Goal: Check status: Check status

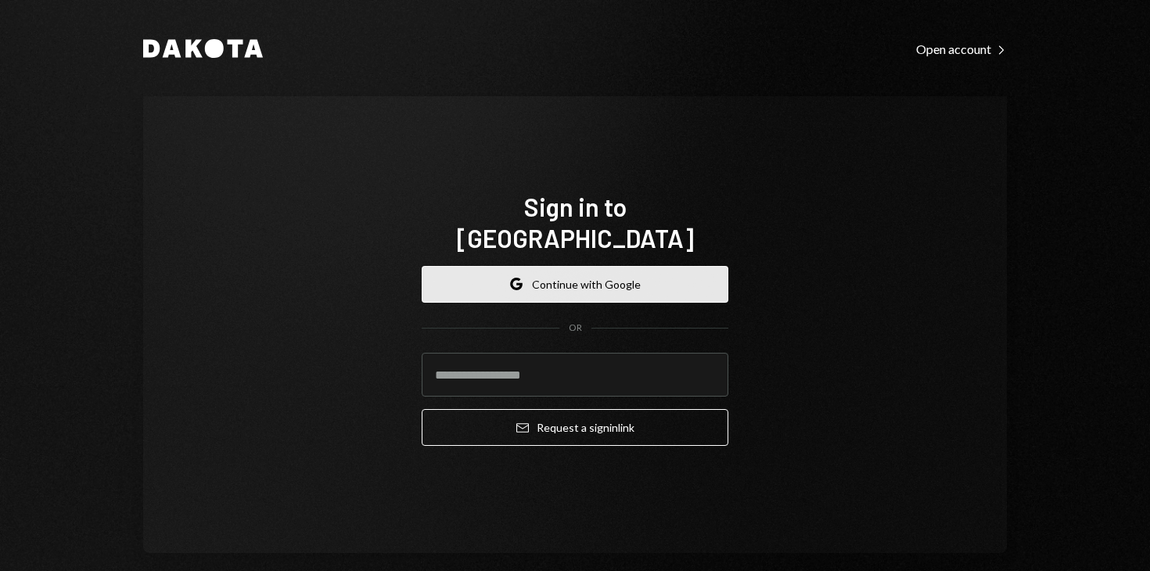
click at [538, 272] on button "Google Continue with Google" at bounding box center [575, 284] width 307 height 37
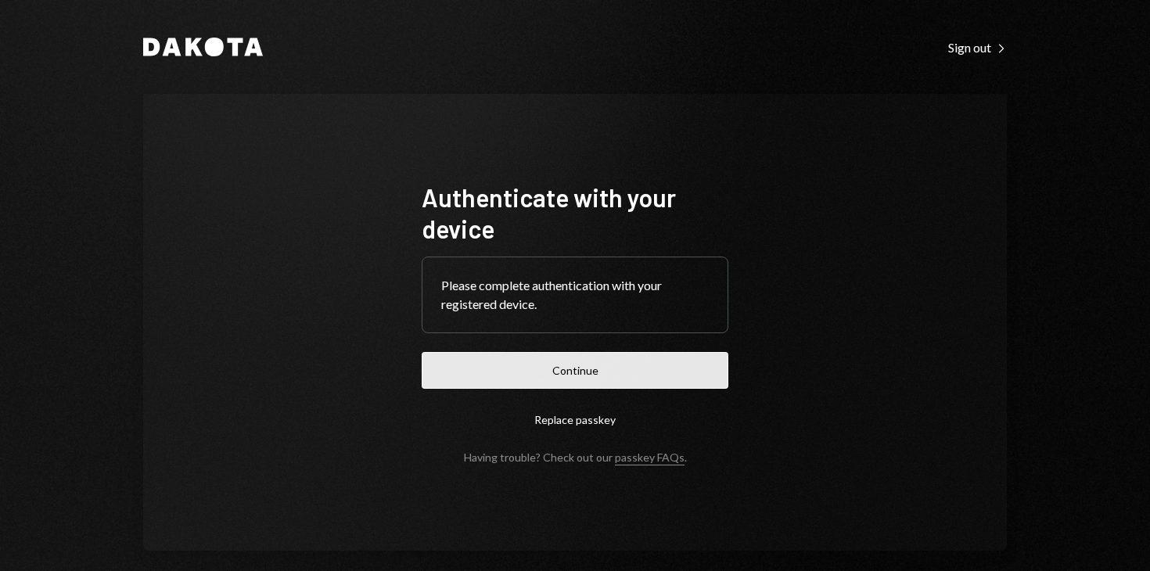
click at [576, 362] on button "Continue" at bounding box center [575, 370] width 307 height 37
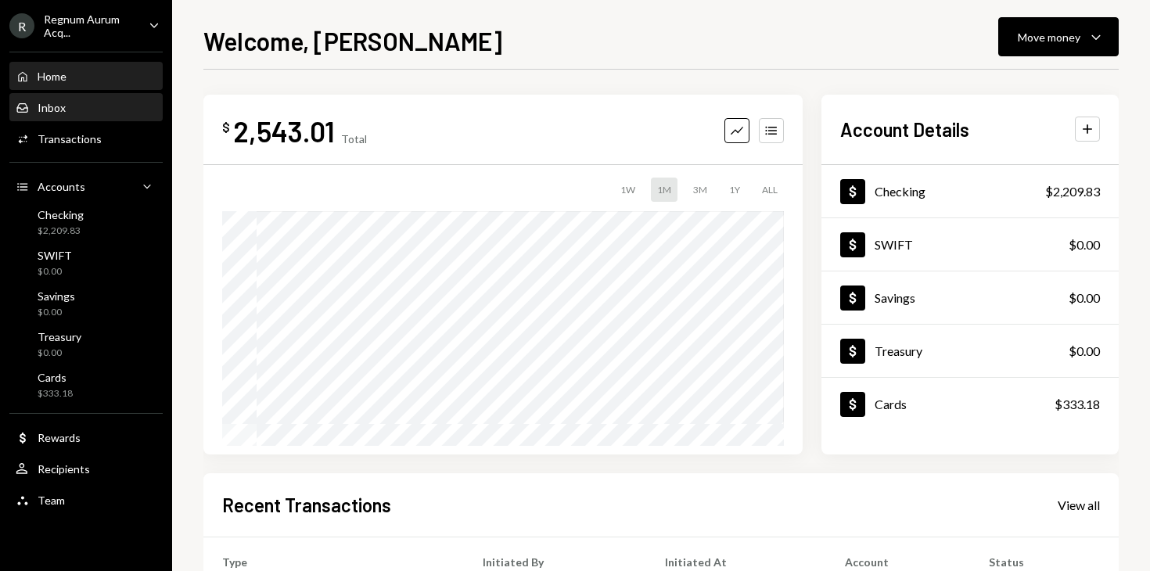
click at [74, 103] on div "Inbox Inbox" at bounding box center [86, 108] width 141 height 14
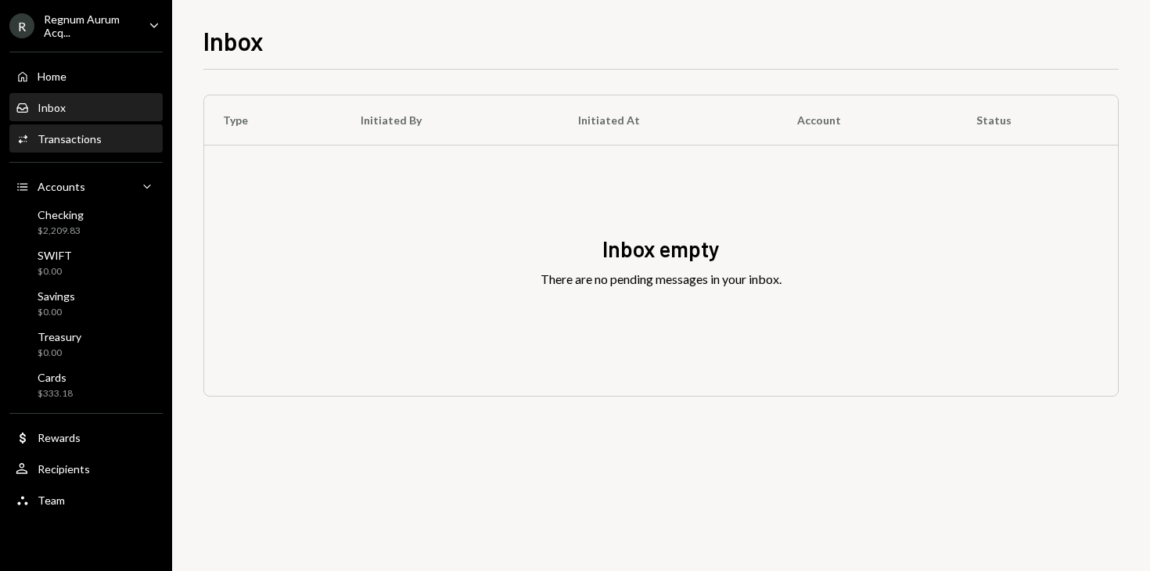
click at [81, 135] on div "Transactions" at bounding box center [70, 138] width 64 height 13
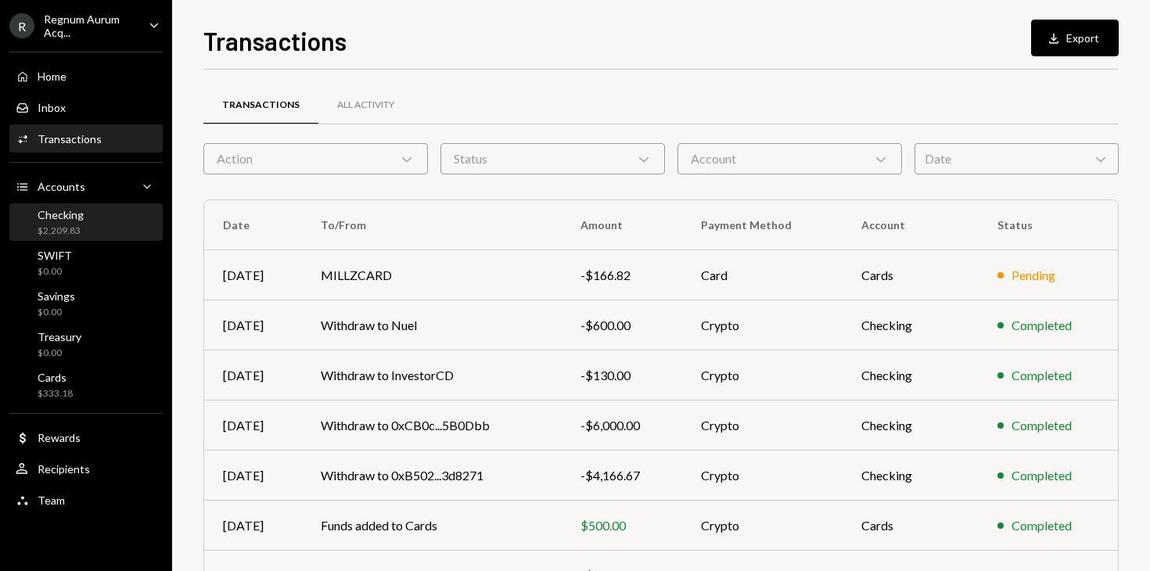
click at [69, 221] on div "Checking $2,209.83" at bounding box center [61, 223] width 46 height 30
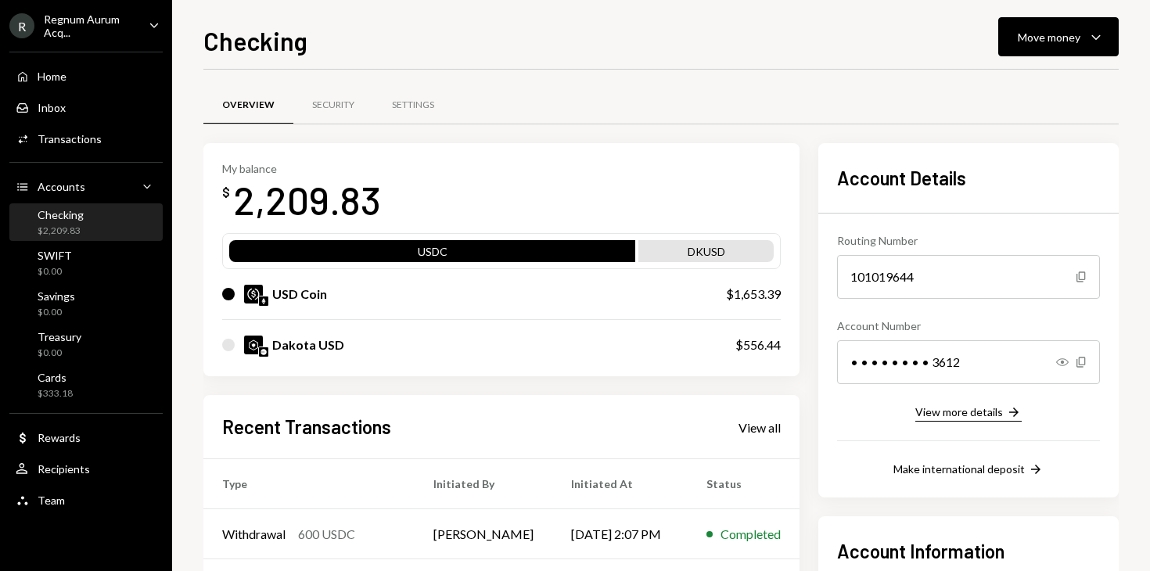
click at [935, 411] on div "View more details" at bounding box center [960, 411] width 88 height 13
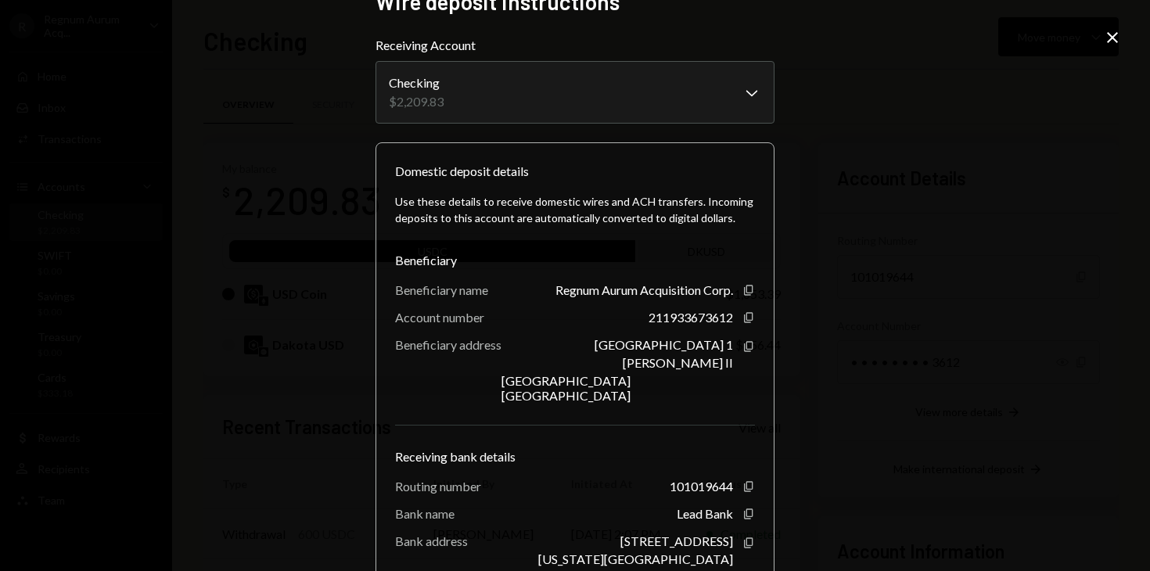
scroll to position [27, 0]
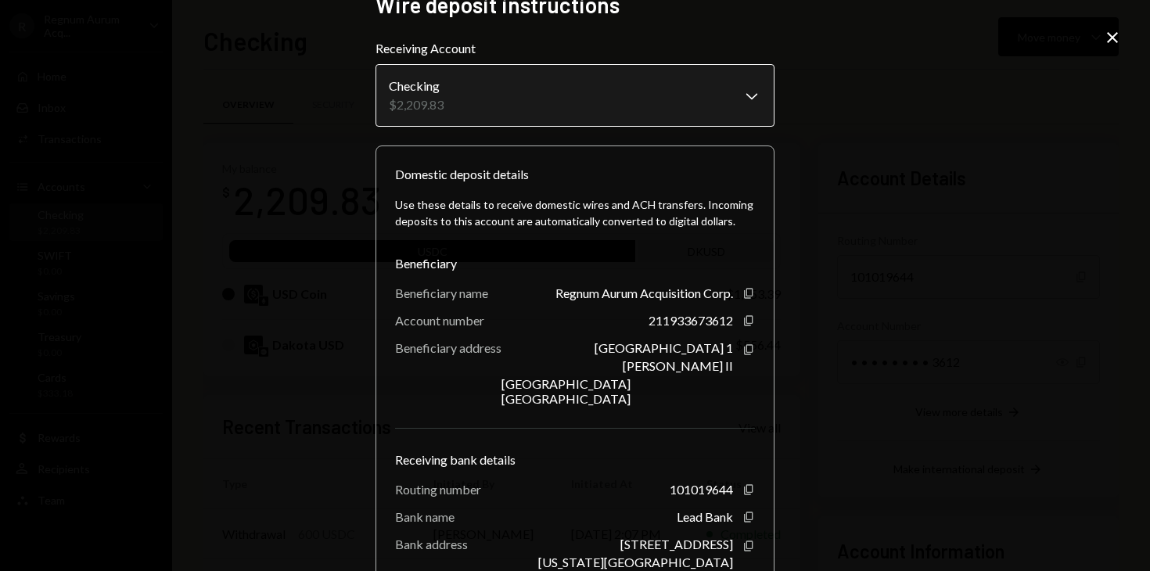
click at [743, 86] on body "R Regnum Aurum Acq... Caret Down Home Home Inbox Inbox Activities Transactions …" at bounding box center [575, 285] width 1150 height 571
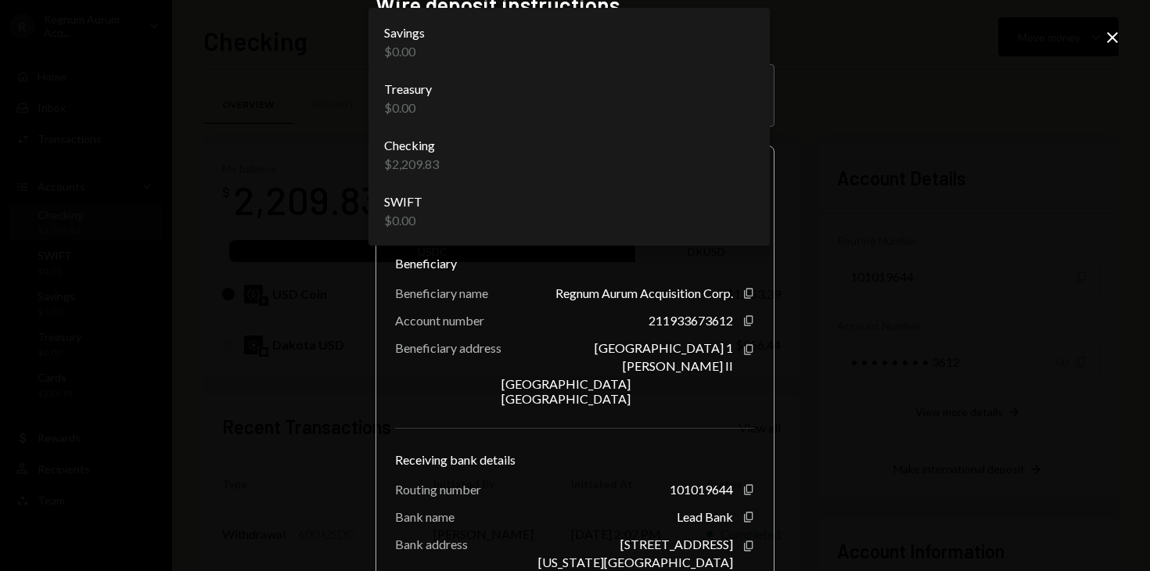
click at [891, 160] on div "**********" at bounding box center [575, 285] width 1150 height 571
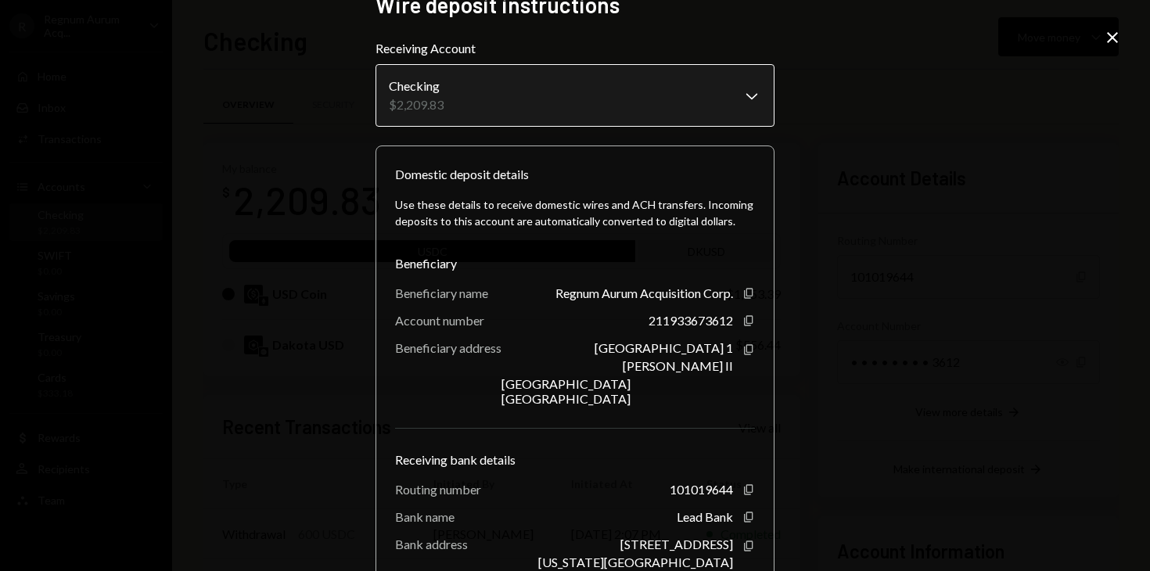
scroll to position [142, 0]
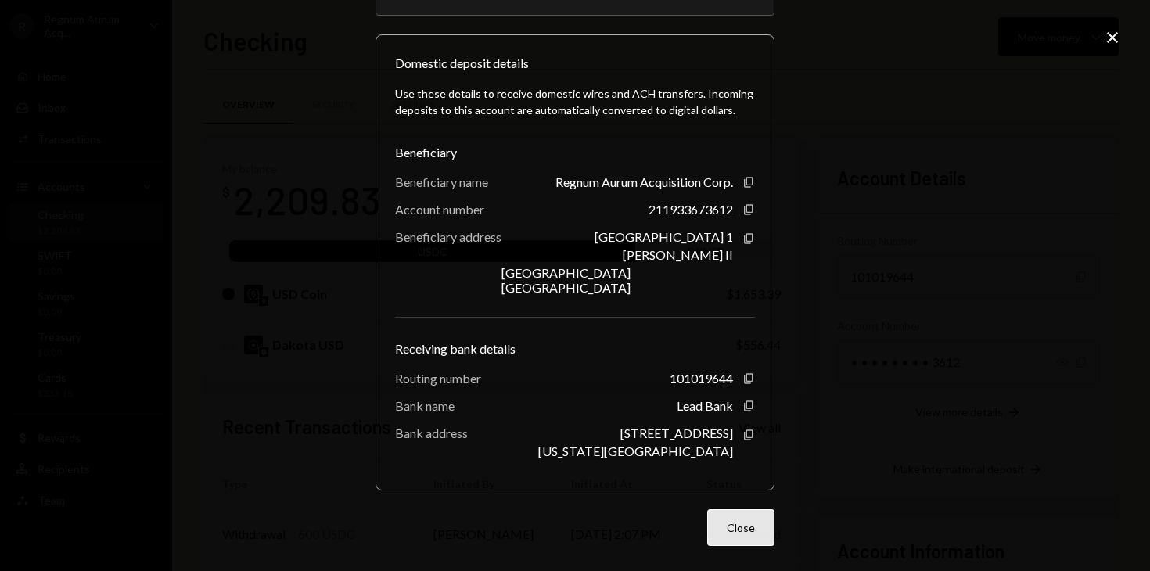
click at [715, 513] on button "Close" at bounding box center [740, 527] width 67 height 37
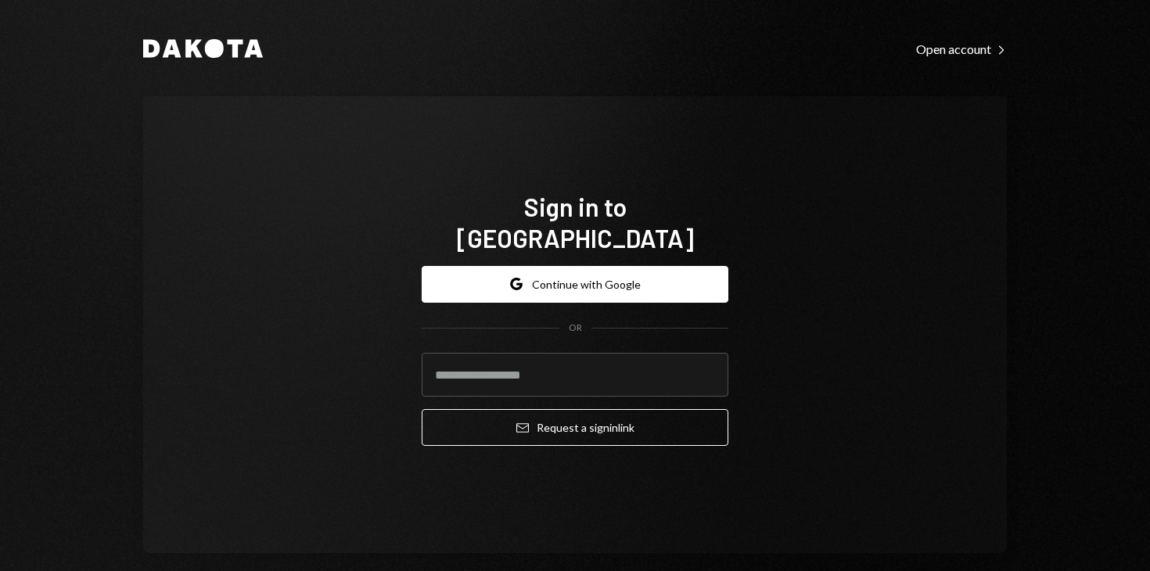
click at [574, 289] on form "Google Continue with Google OR Email Request a sign in link" at bounding box center [575, 356] width 307 height 181
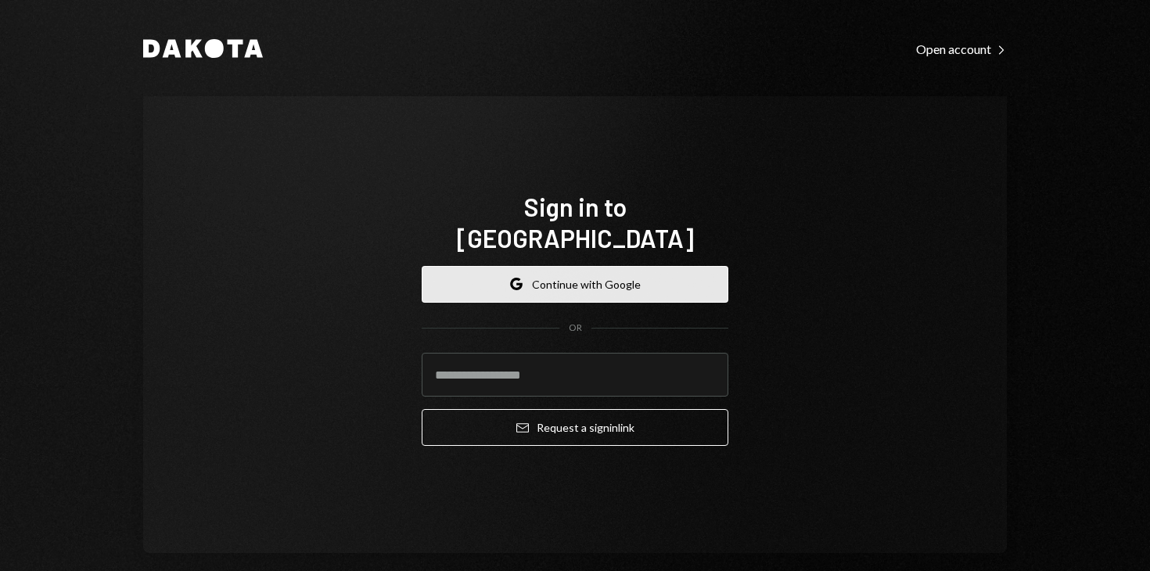
click at [570, 273] on button "Google Continue with Google" at bounding box center [575, 284] width 307 height 37
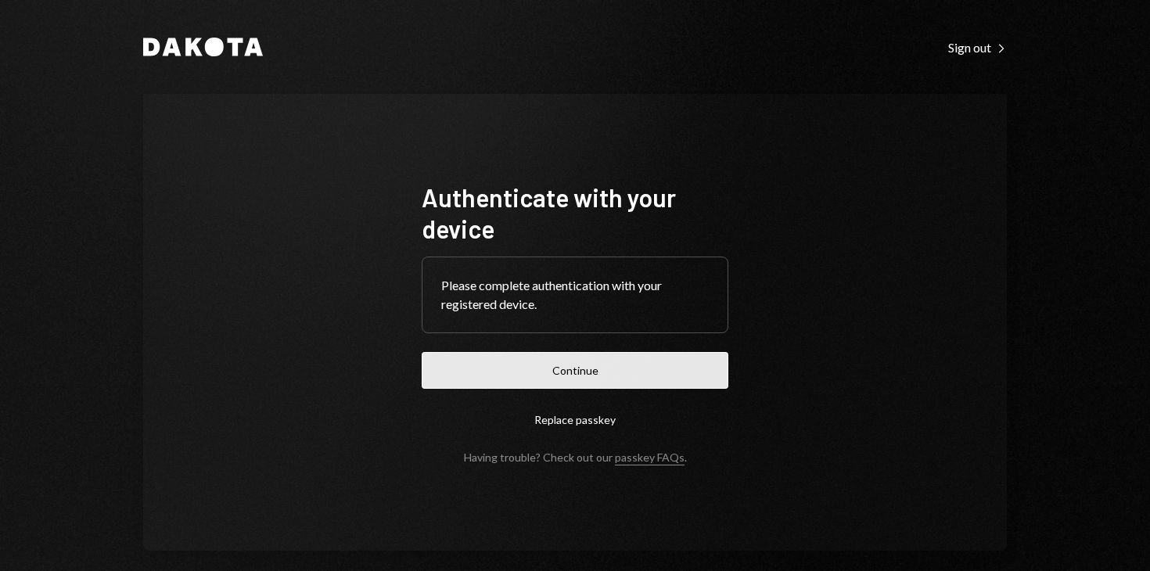
click at [578, 377] on button "Continue" at bounding box center [575, 370] width 307 height 37
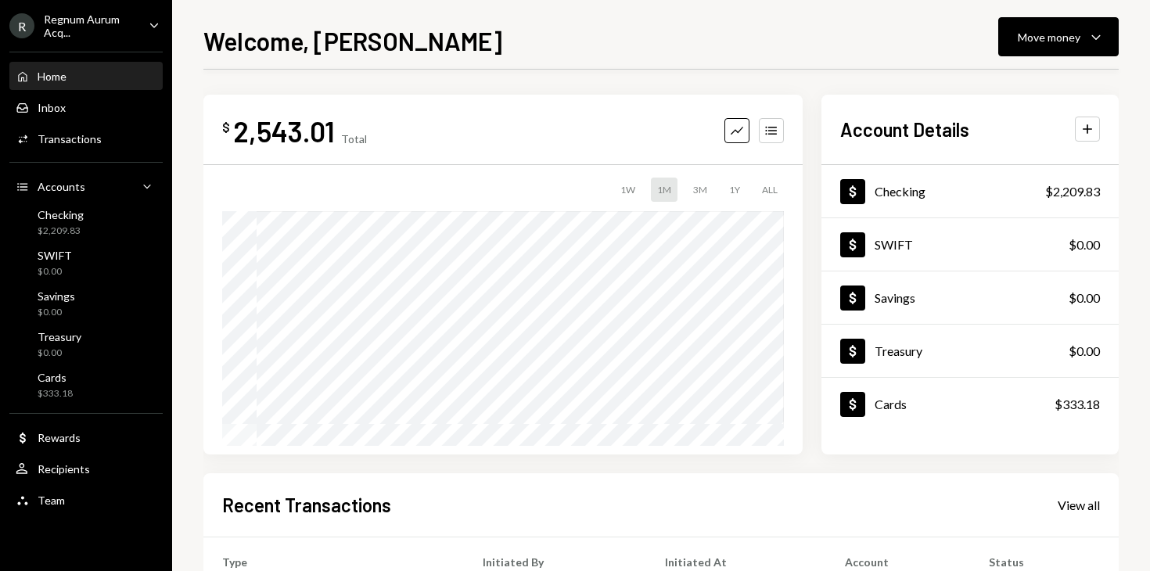
scroll to position [86, 0]
click at [893, 200] on div "Dollar Checking" at bounding box center [882, 191] width 85 height 25
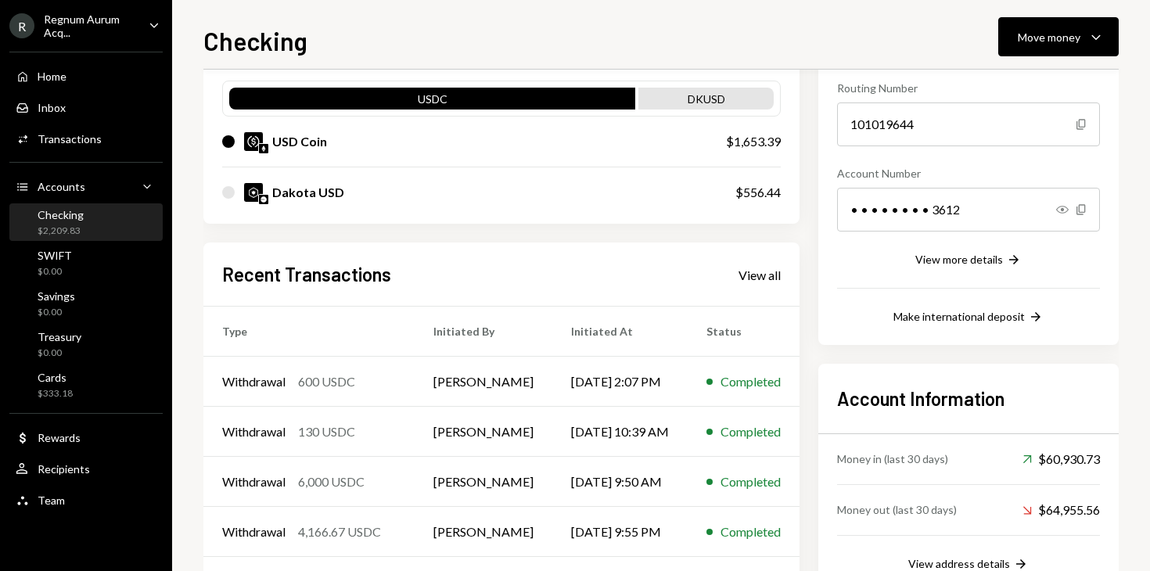
scroll to position [148, 0]
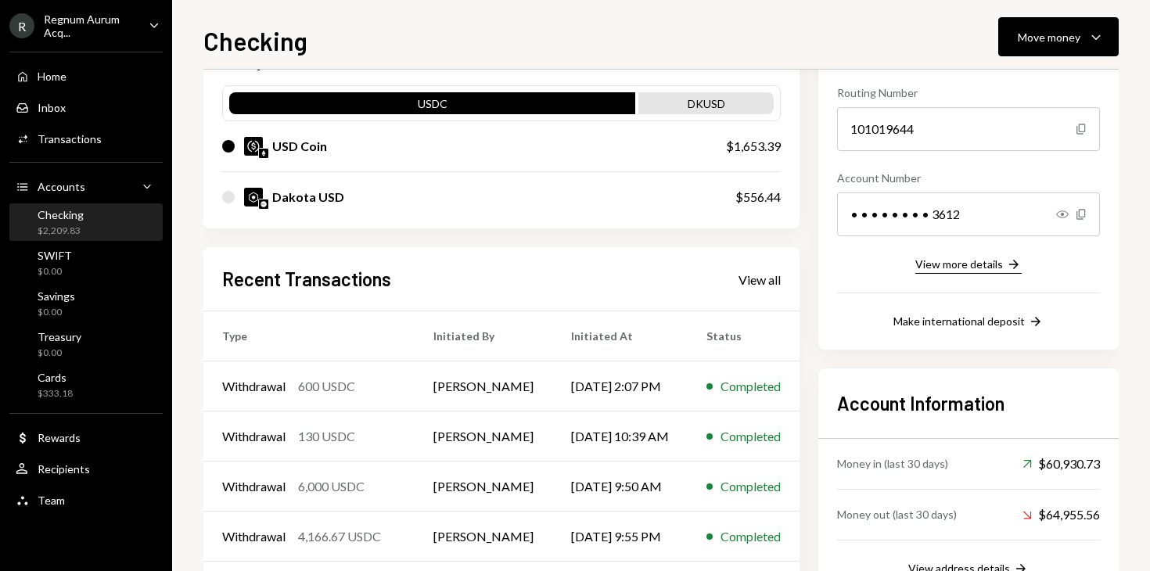
click at [966, 263] on div "View more details" at bounding box center [960, 263] width 88 height 13
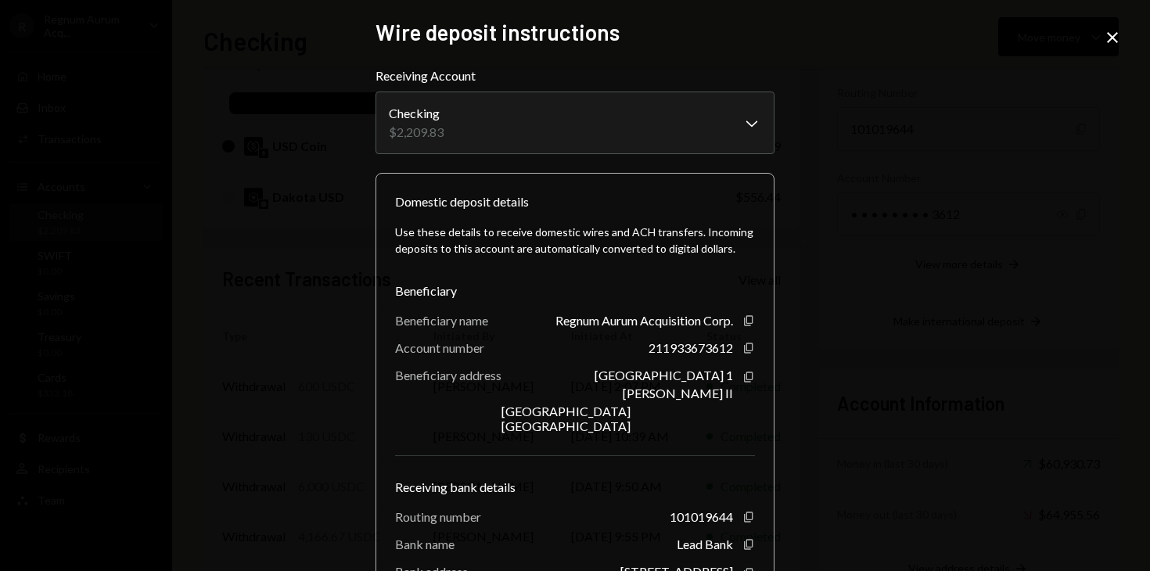
scroll to position [142, 0]
